Goal: Information Seeking & Learning: Learn about a topic

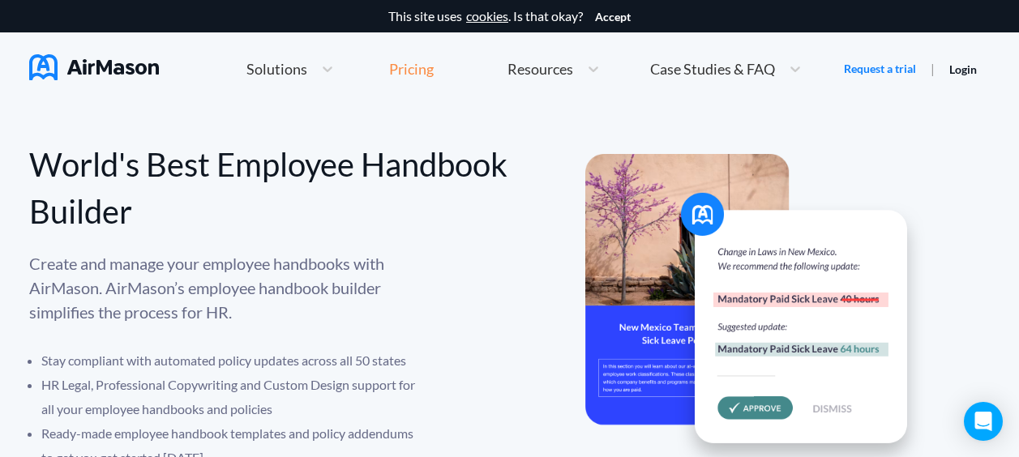
click at [420, 73] on div "Pricing" at bounding box center [411, 69] width 45 height 15
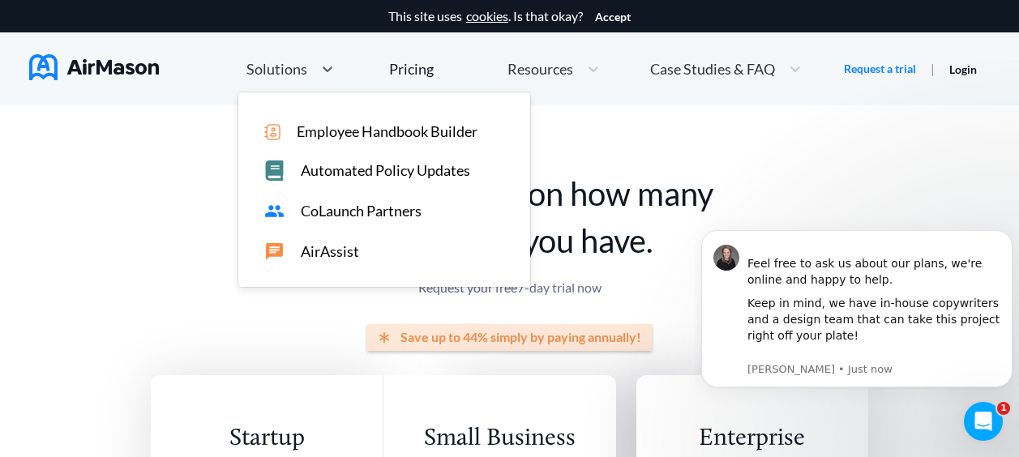
click at [303, 71] on span "Solutions" at bounding box center [276, 69] width 61 height 15
click at [357, 133] on span "Employee Handbook Builder" at bounding box center [387, 131] width 181 height 17
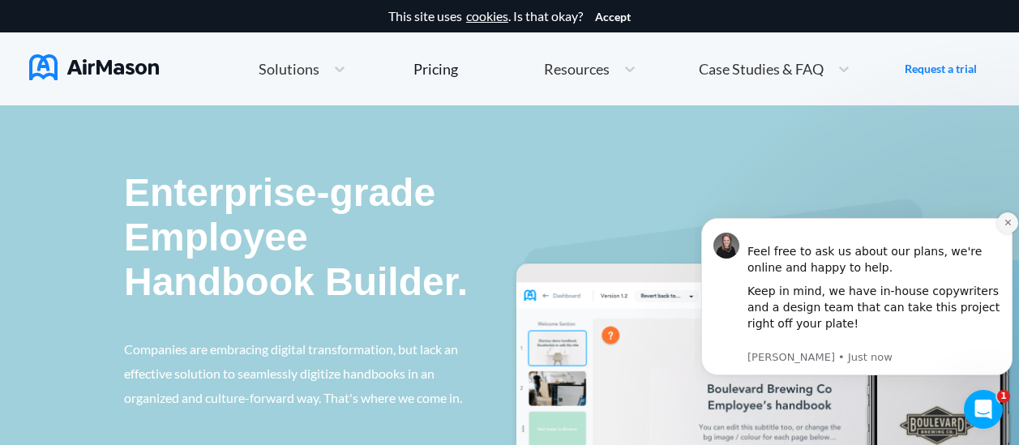
click at [1009, 218] on icon "Dismiss notification" at bounding box center [1007, 222] width 9 height 9
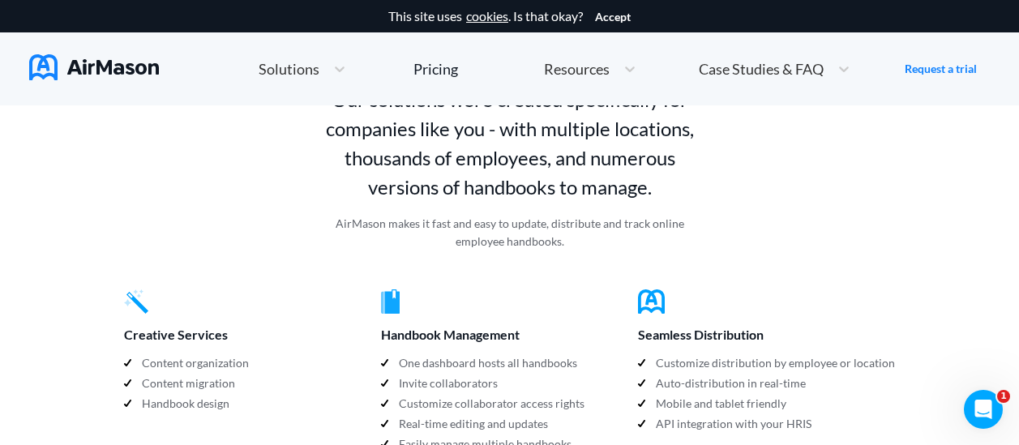
scroll to position [1127, 0]
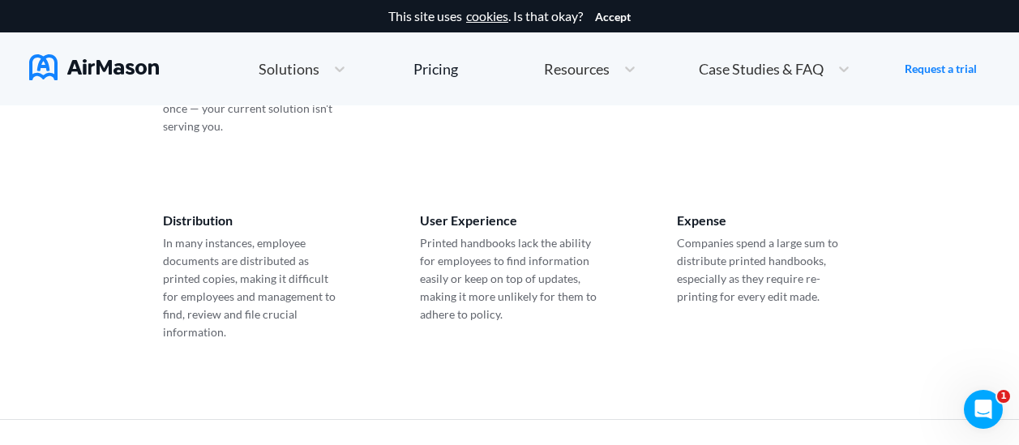
click at [576, 71] on span "Resources" at bounding box center [577, 69] width 66 height 15
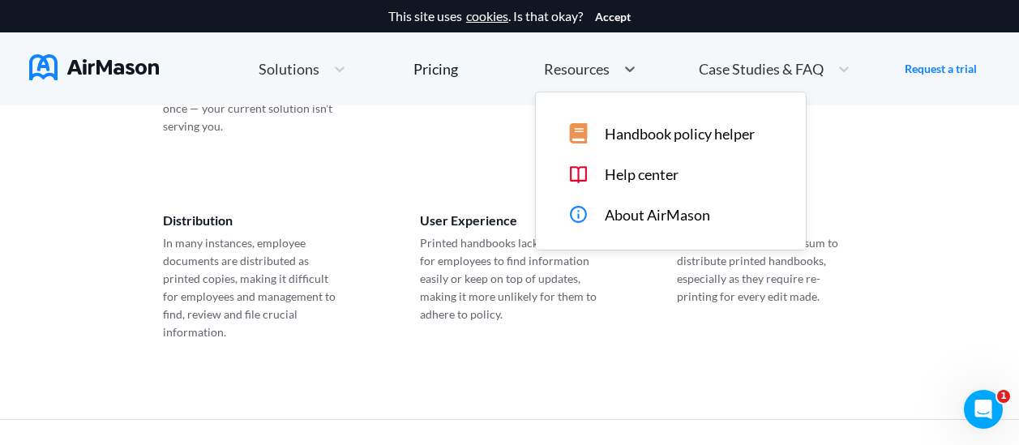
click at [633, 135] on span "Handbook policy helper" at bounding box center [680, 134] width 150 height 17
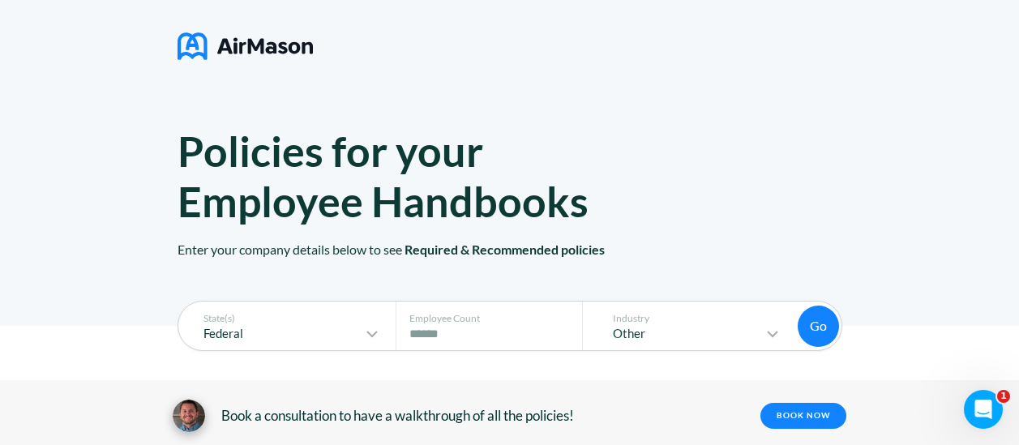
click at [251, 53] on img at bounding box center [244, 46] width 135 height 41
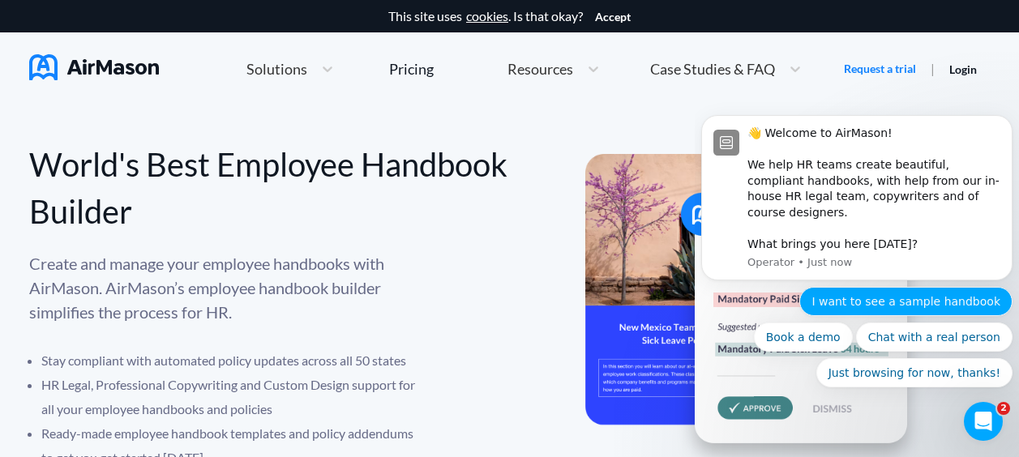
click at [866, 301] on button "I want to see a sample handbook" at bounding box center [905, 301] width 213 height 29
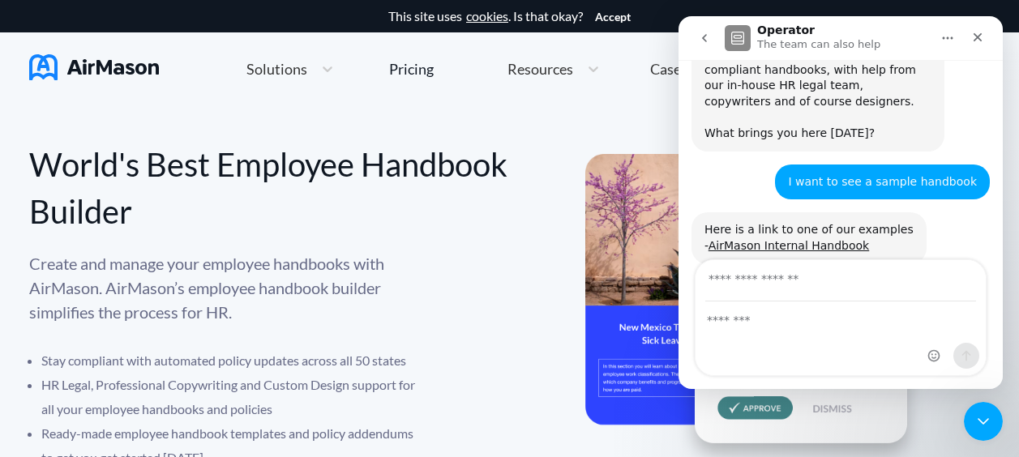
scroll to position [159, 0]
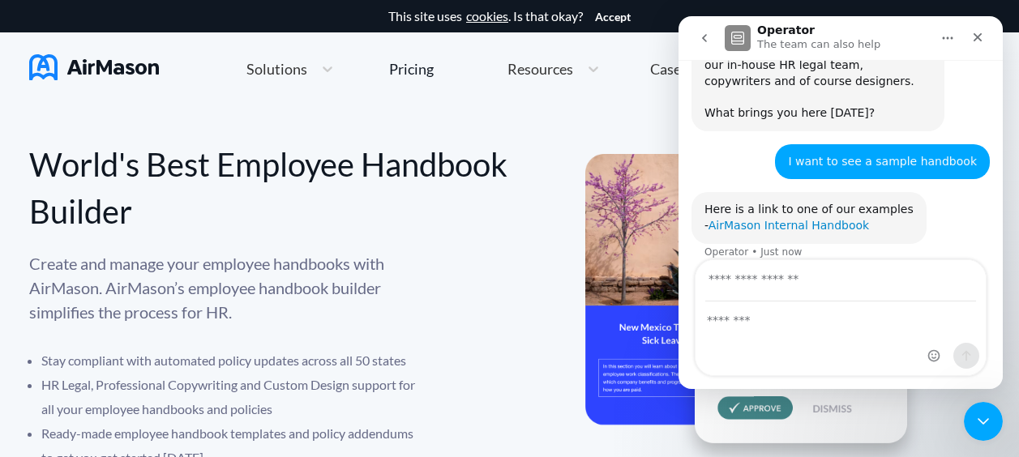
click at [797, 219] on link "AirMason Internal Handbook" at bounding box center [788, 225] width 160 height 13
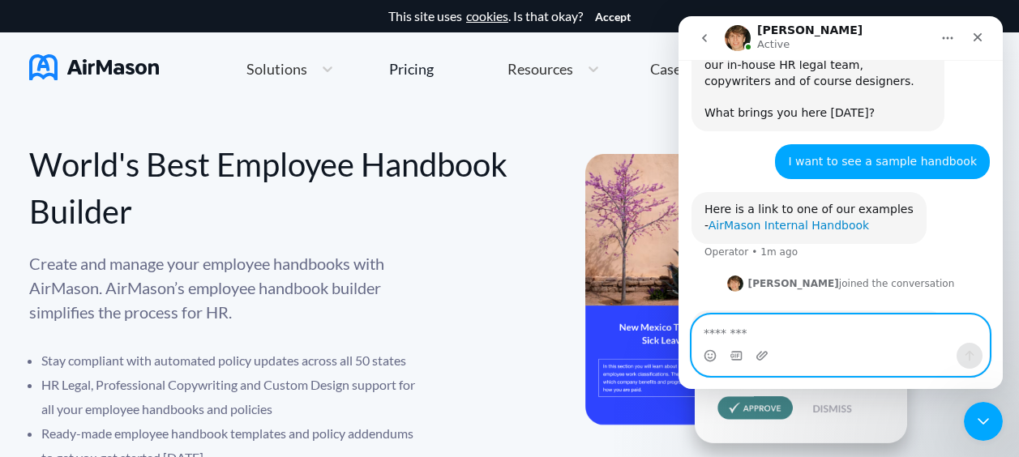
scroll to position [221, 0]
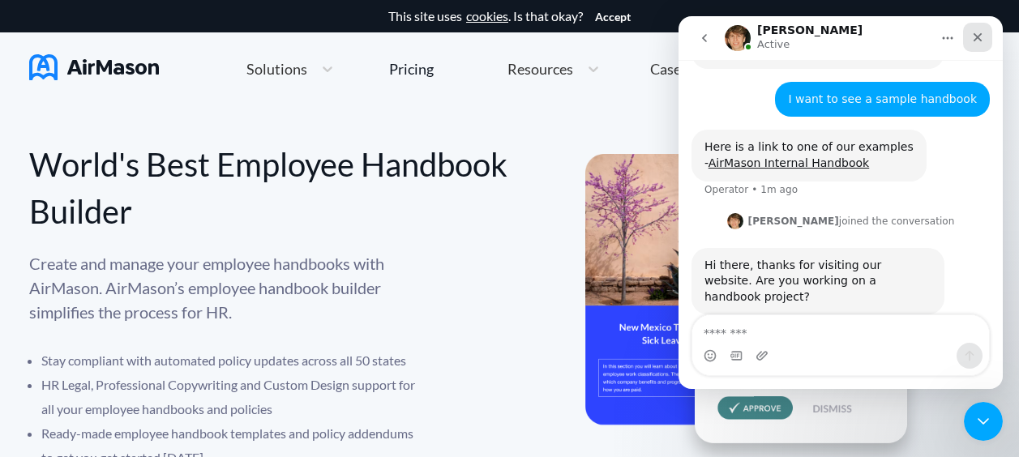
click at [976, 36] on icon "Close" at bounding box center [977, 37] width 9 height 9
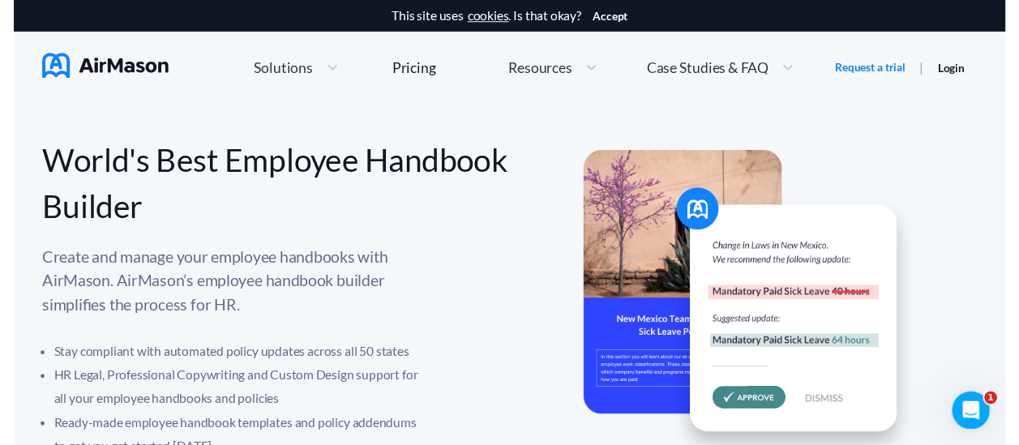
scroll to position [205, 0]
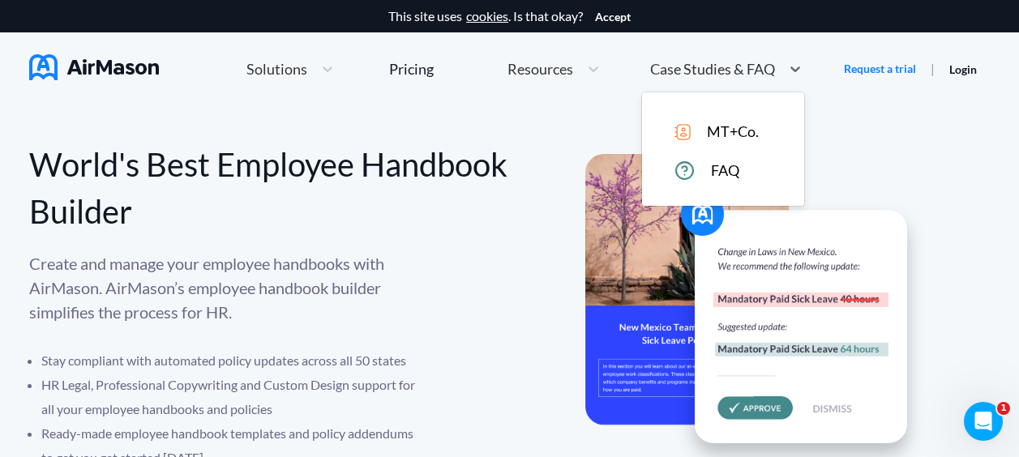
click at [704, 69] on span "Case Studies & FAQ" at bounding box center [712, 69] width 125 height 15
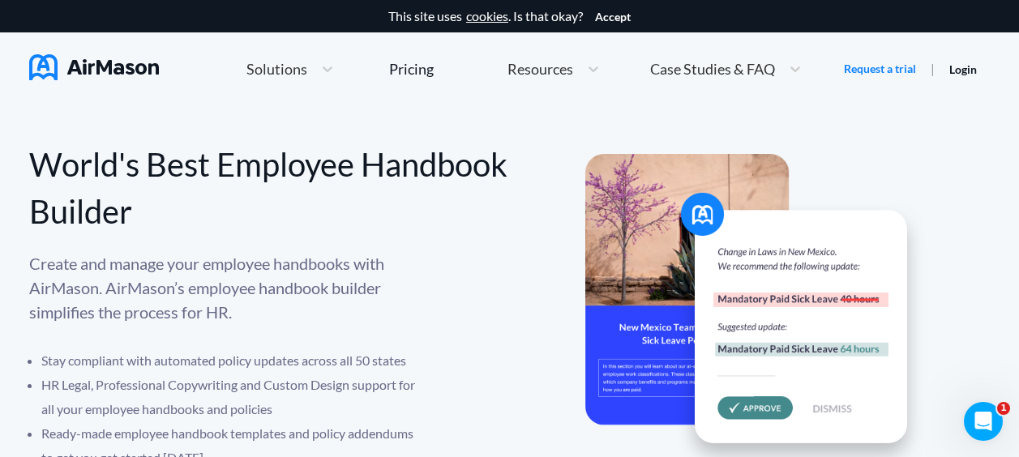
click at [116, 68] on img at bounding box center [94, 67] width 130 height 26
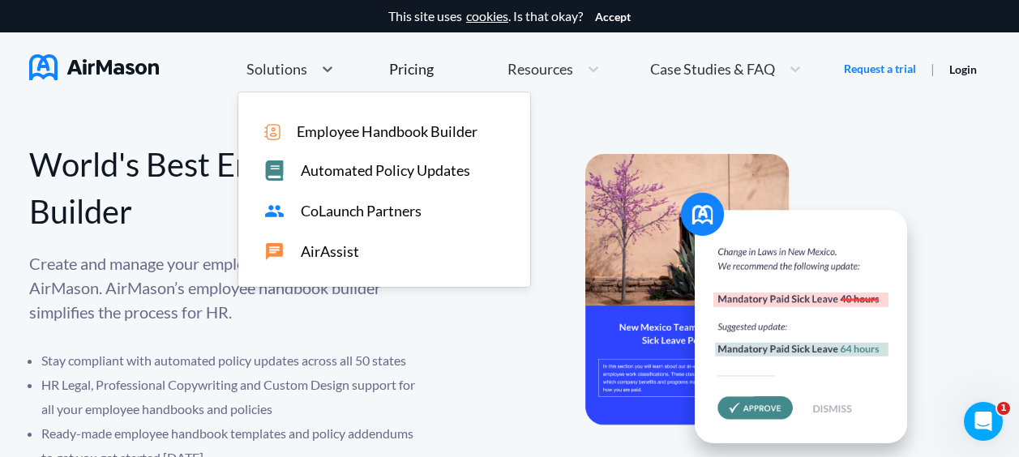
click at [273, 70] on span "Solutions" at bounding box center [276, 69] width 61 height 15
click at [376, 123] on span "Employee Handbook Builder" at bounding box center [387, 131] width 181 height 17
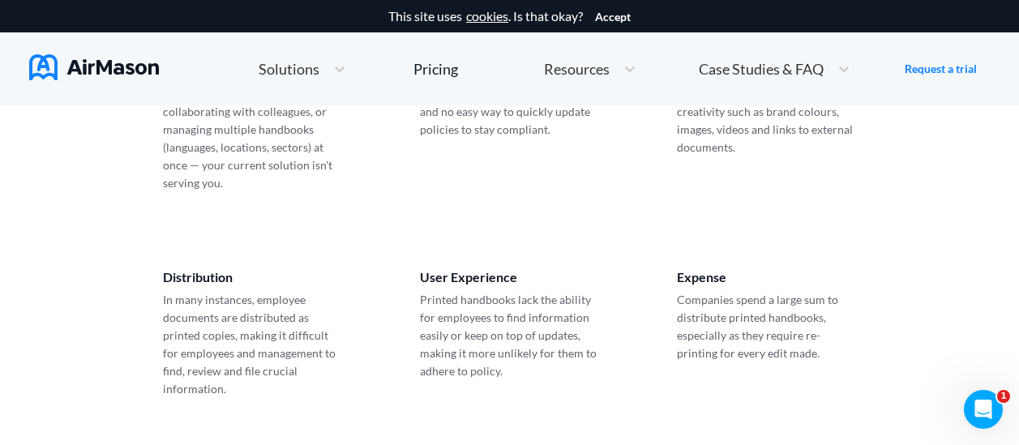
scroll to position [1068, 0]
click at [433, 74] on div "Pricing" at bounding box center [435, 69] width 45 height 15
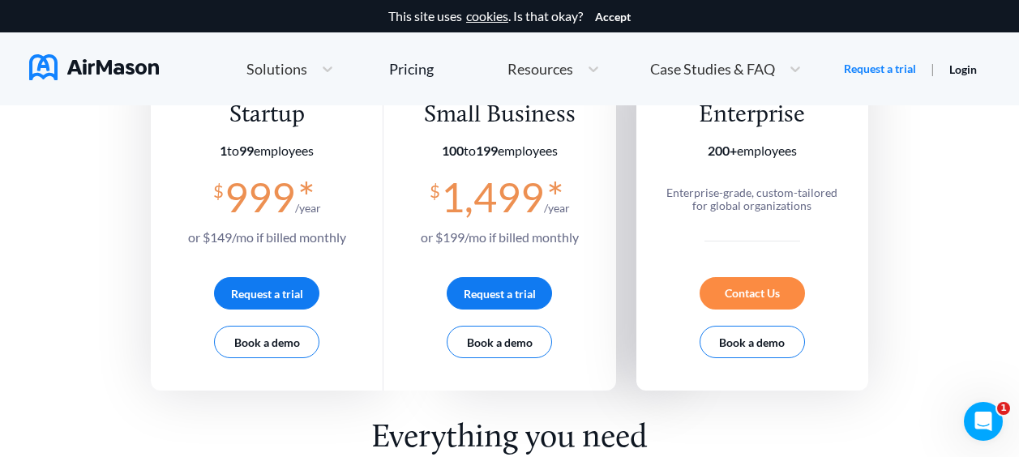
scroll to position [324, 0]
click at [981, 423] on icon "Open Intercom Messenger" at bounding box center [981, 419] width 27 height 27
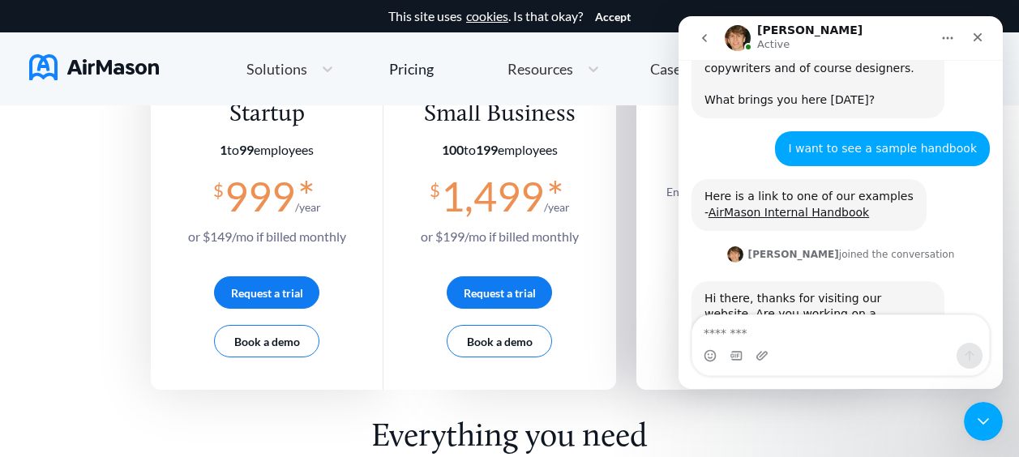
scroll to position [205, 0]
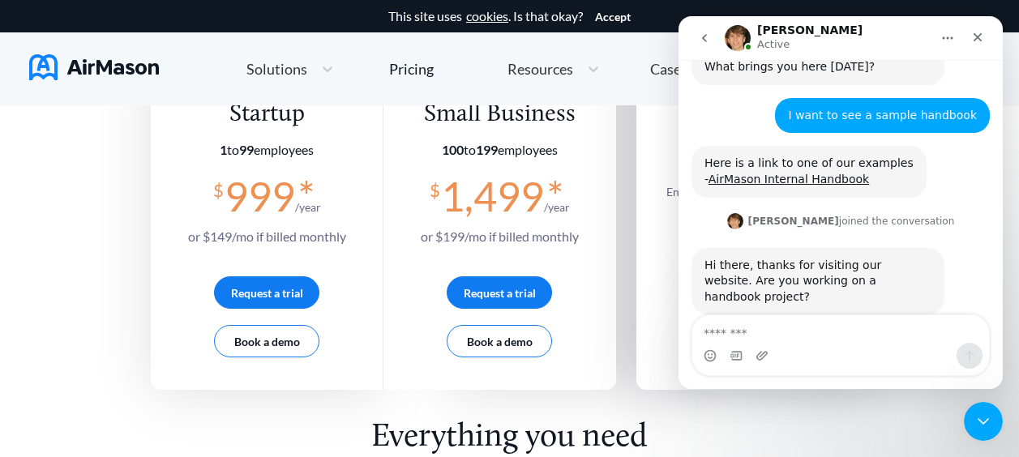
click at [772, 336] on textarea "Message…" at bounding box center [840, 329] width 297 height 28
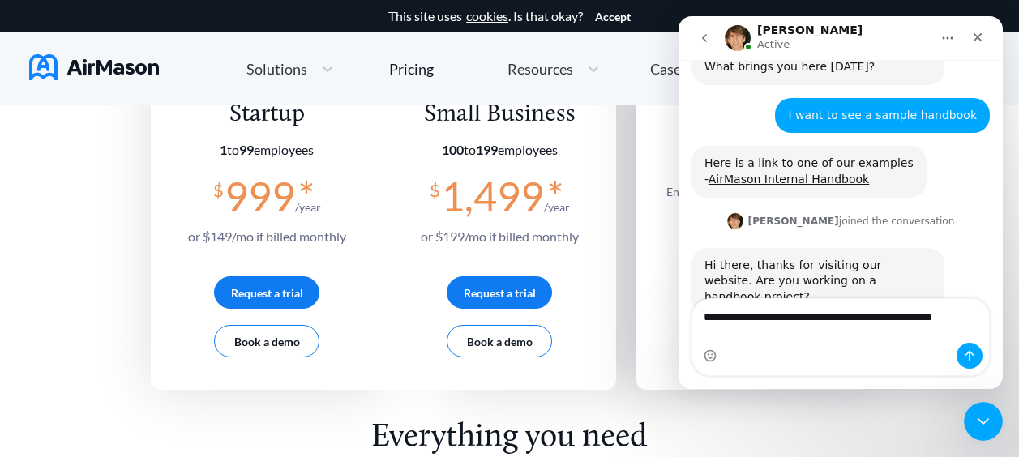
scroll to position [221, 0]
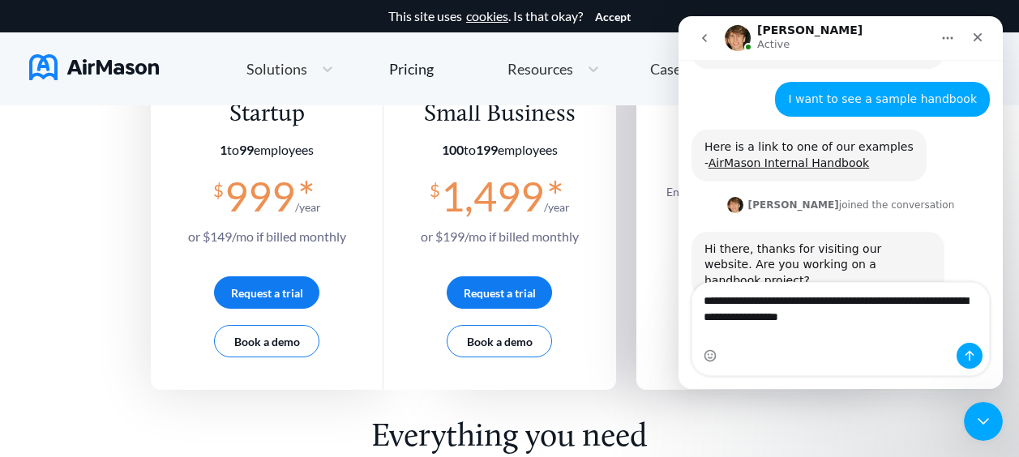
type textarea "**********"
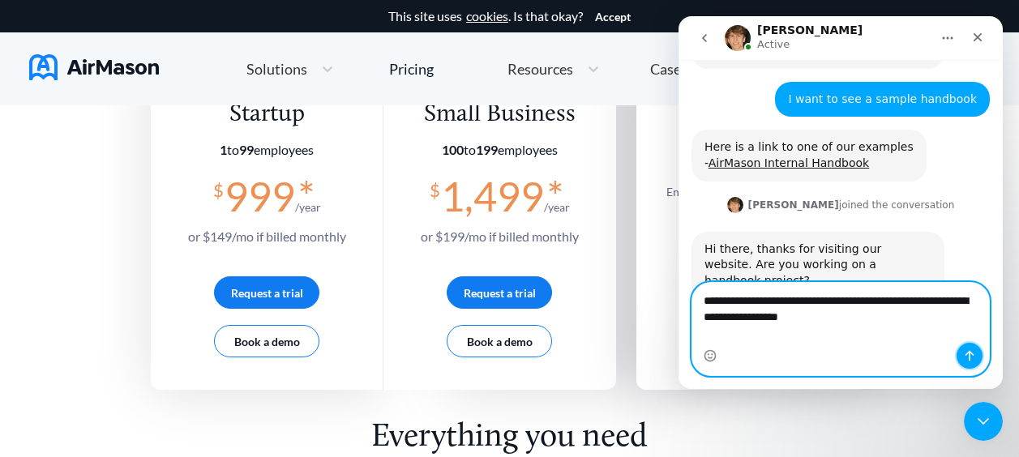
click at [967, 357] on icon "Send a message…" at bounding box center [969, 355] width 13 height 13
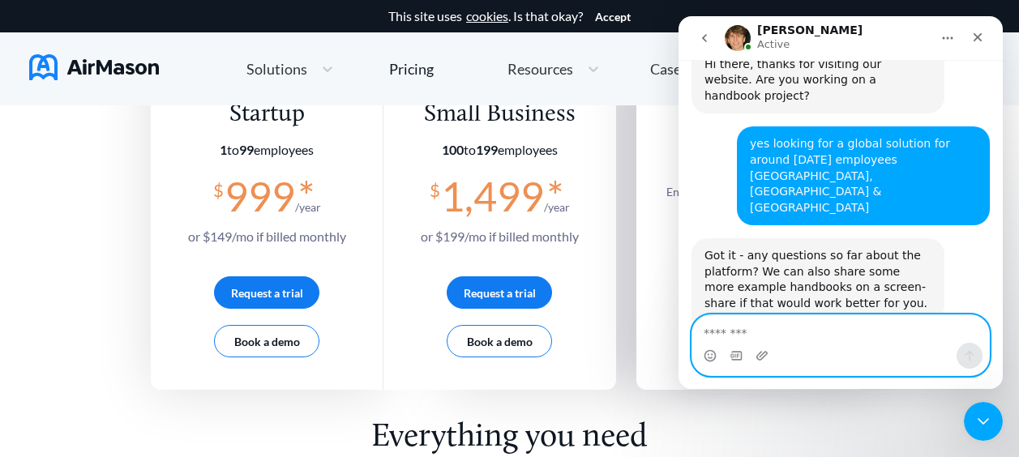
scroll to position [450, 0]
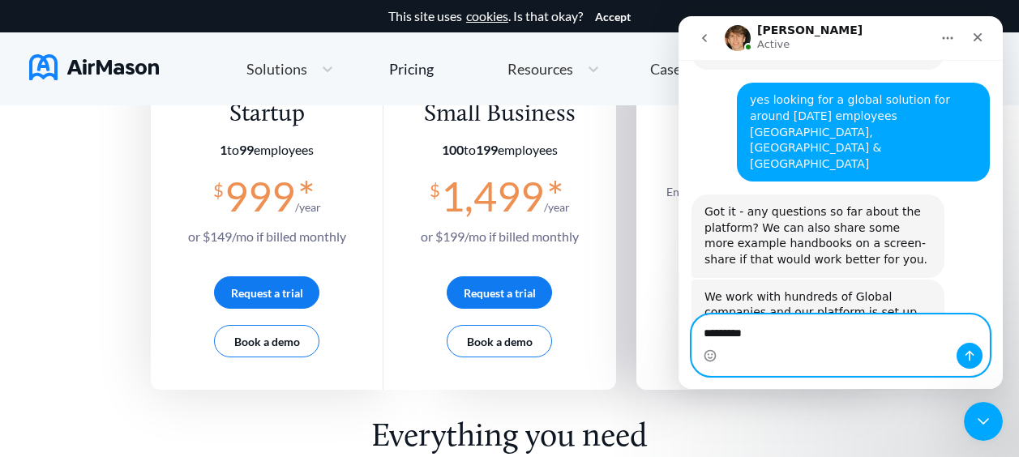
type textarea "**********"
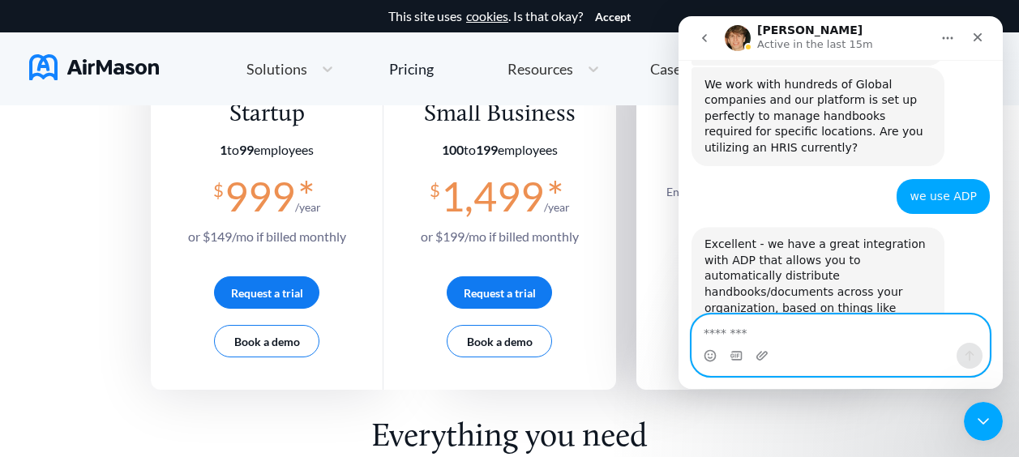
scroll to position [663, 0]
